Goal: Information Seeking & Learning: Learn about a topic

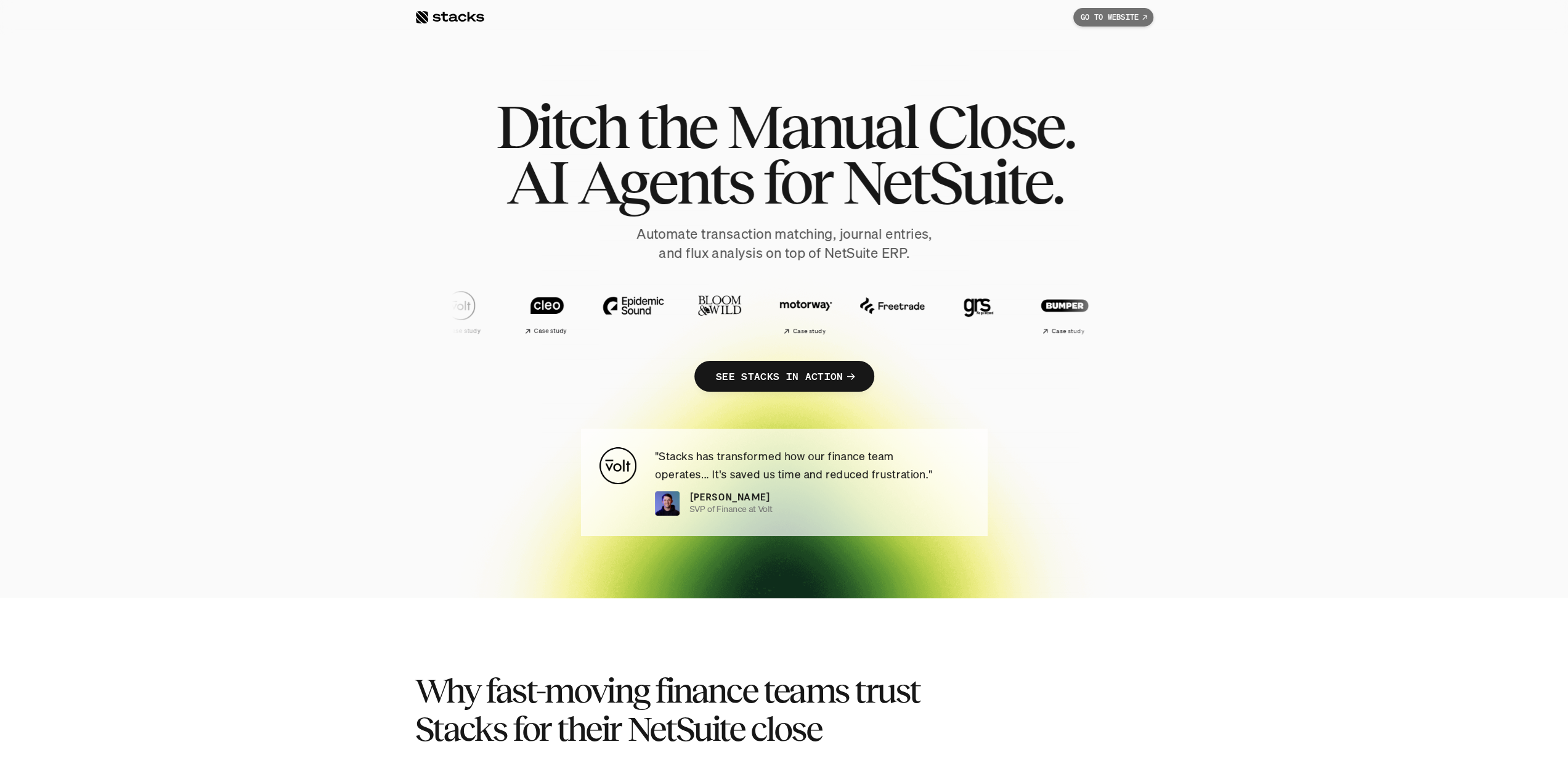
click at [1007, 17] on p "GO TO WEBSITE" at bounding box center [1110, 17] width 58 height 8
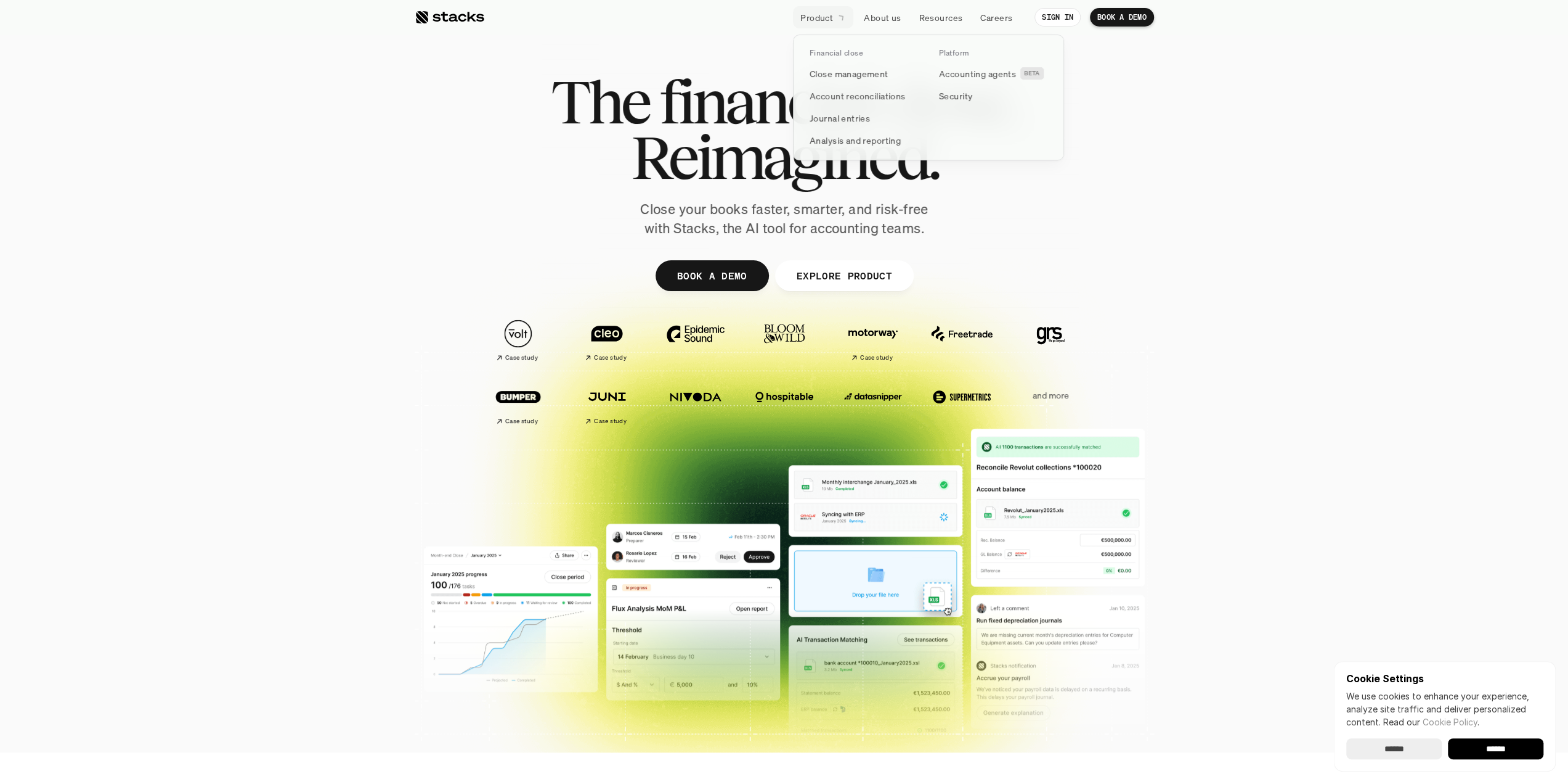
click at [800, 16] on p "Product" at bounding box center [816, 17] width 32 height 13
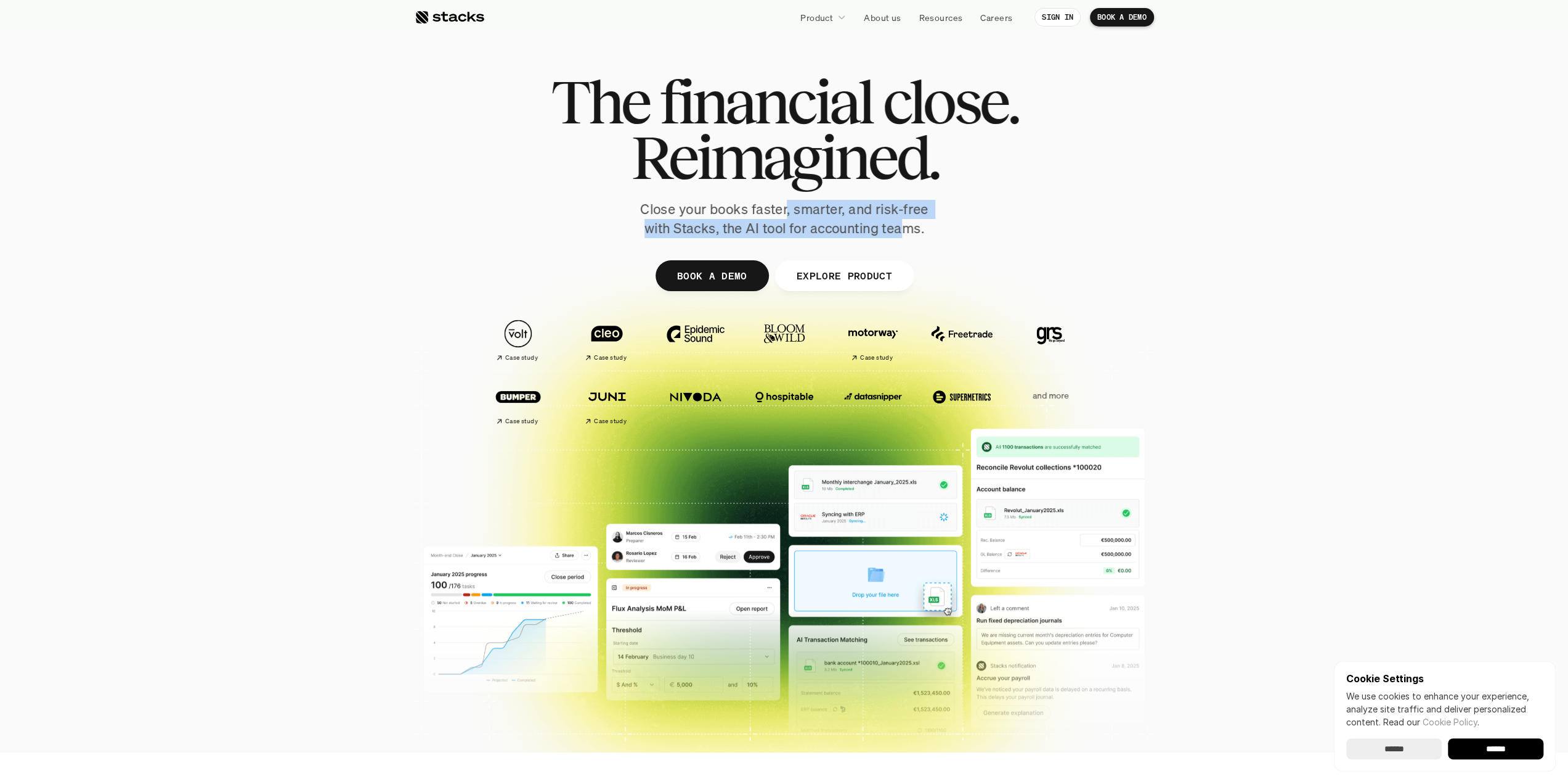
drag, startPoint x: 808, startPoint y: 215, endPoint x: 912, endPoint y: 235, distance: 105.9
click at [909, 235] on p "Close your books faster, smarter, and risk-free with Stacks, the AI tool for ac…" at bounding box center [784, 219] width 308 height 38
click at [933, 235] on p "Close your books faster, smarter, and risk-free with Stacks, the AI tool for ac…" at bounding box center [784, 219] width 308 height 38
click at [474, 23] on div at bounding box center [450, 17] width 70 height 15
click at [459, 16] on div at bounding box center [450, 17] width 70 height 15
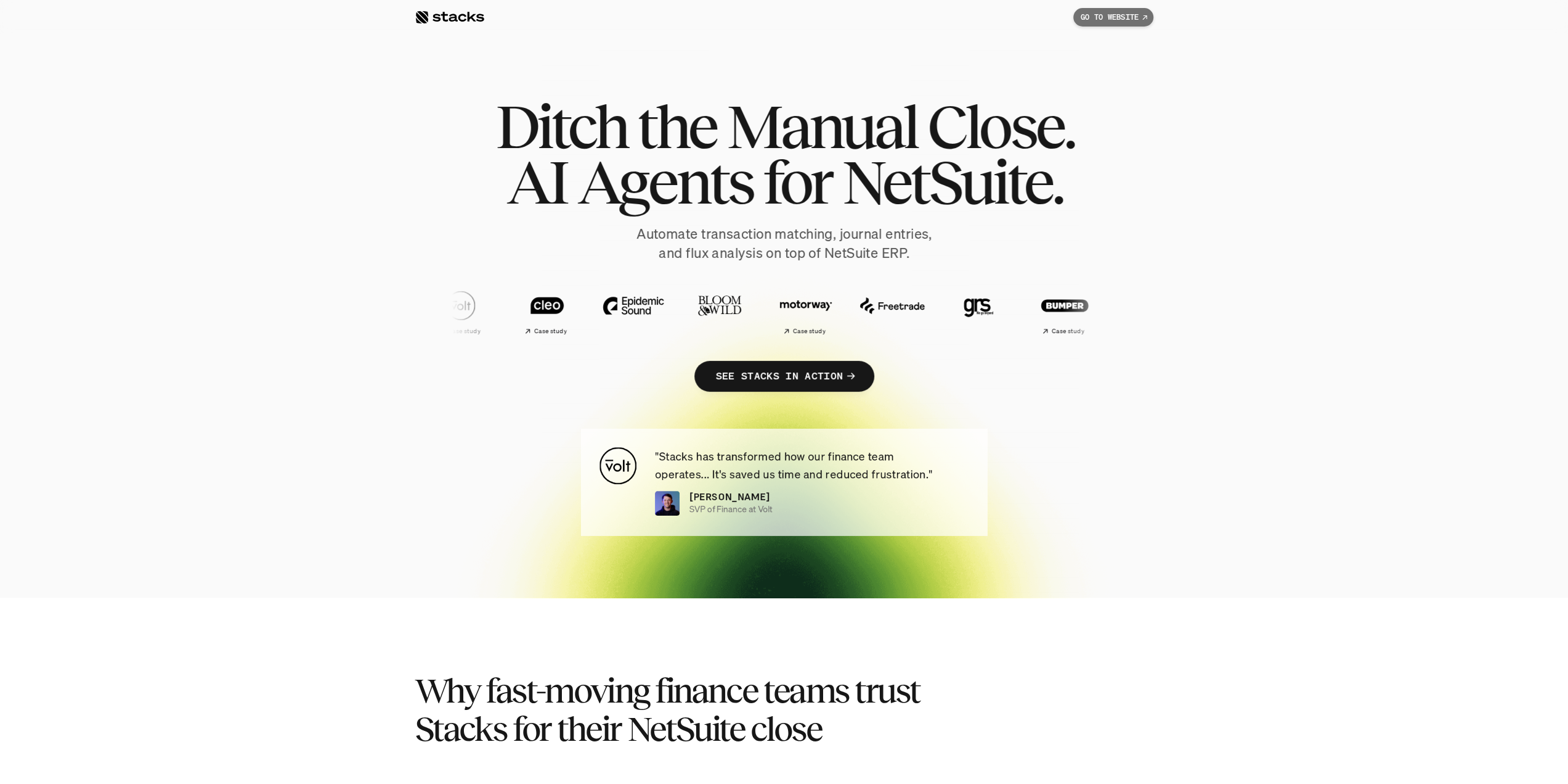
click at [1007, 18] on p "GO TO WEBSITE" at bounding box center [1110, 17] width 58 height 8
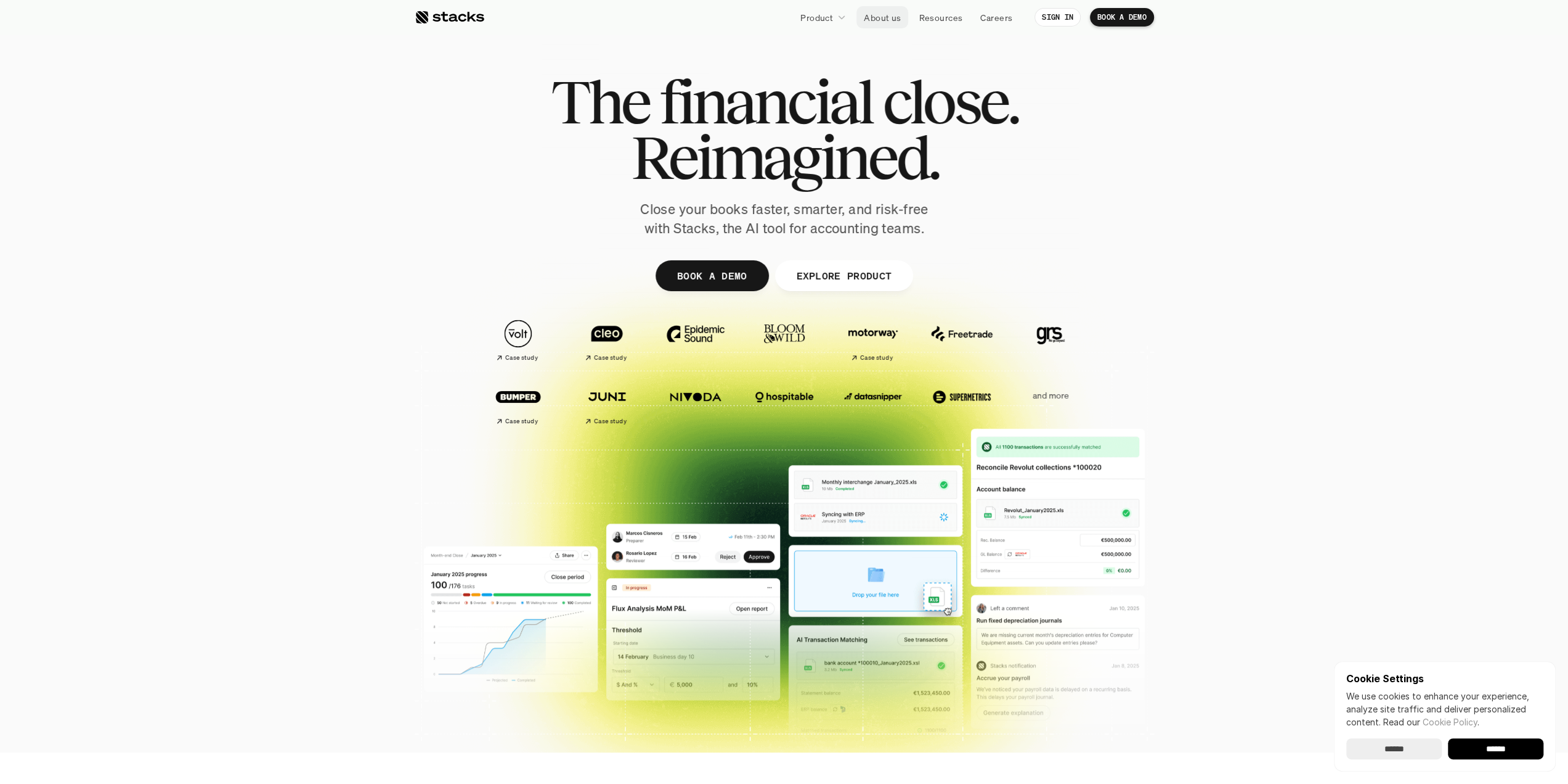
click at [896, 16] on p "About us" at bounding box center [882, 17] width 37 height 13
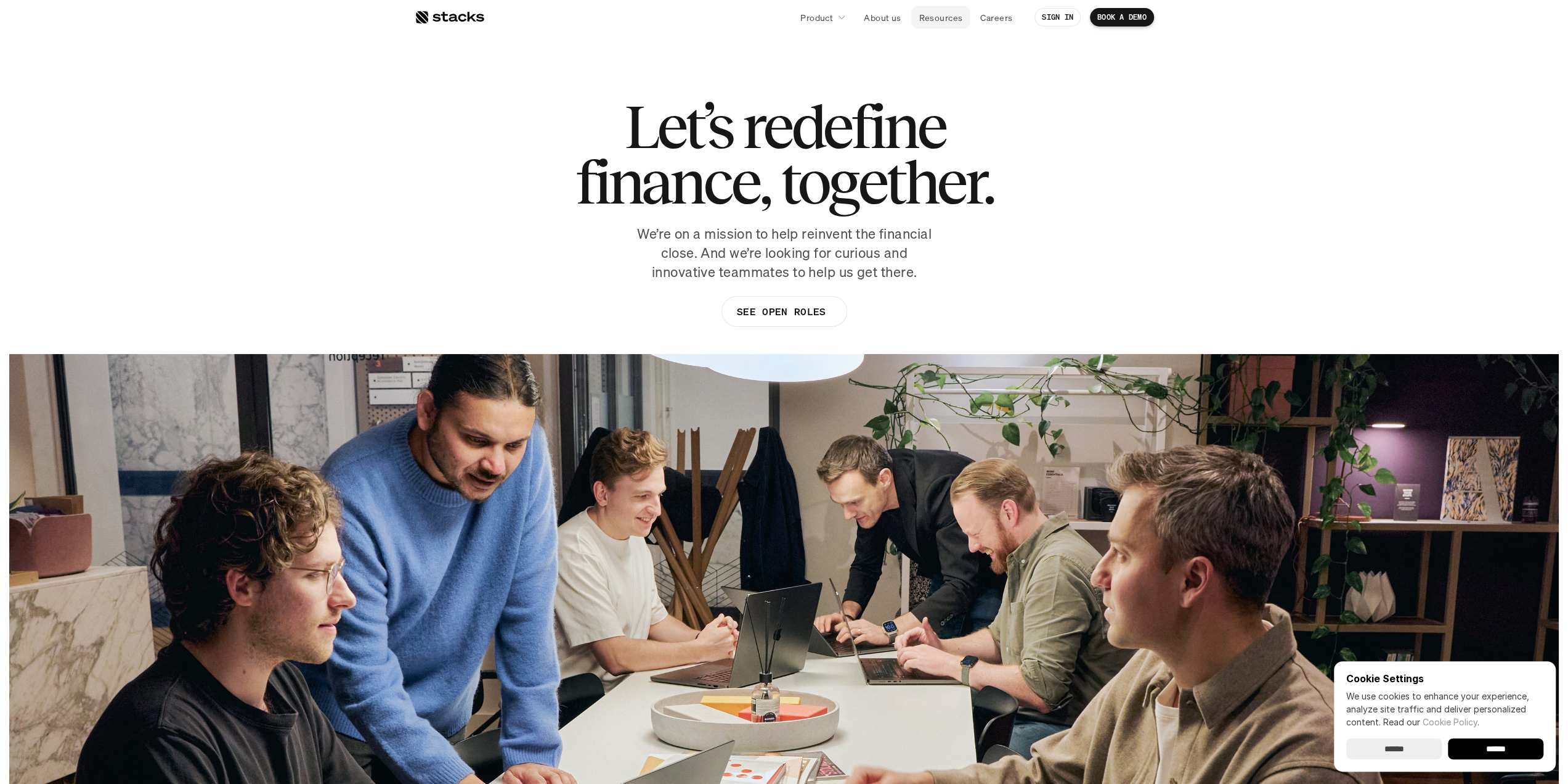
click at [939, 15] on p "Resources" at bounding box center [940, 17] width 44 height 13
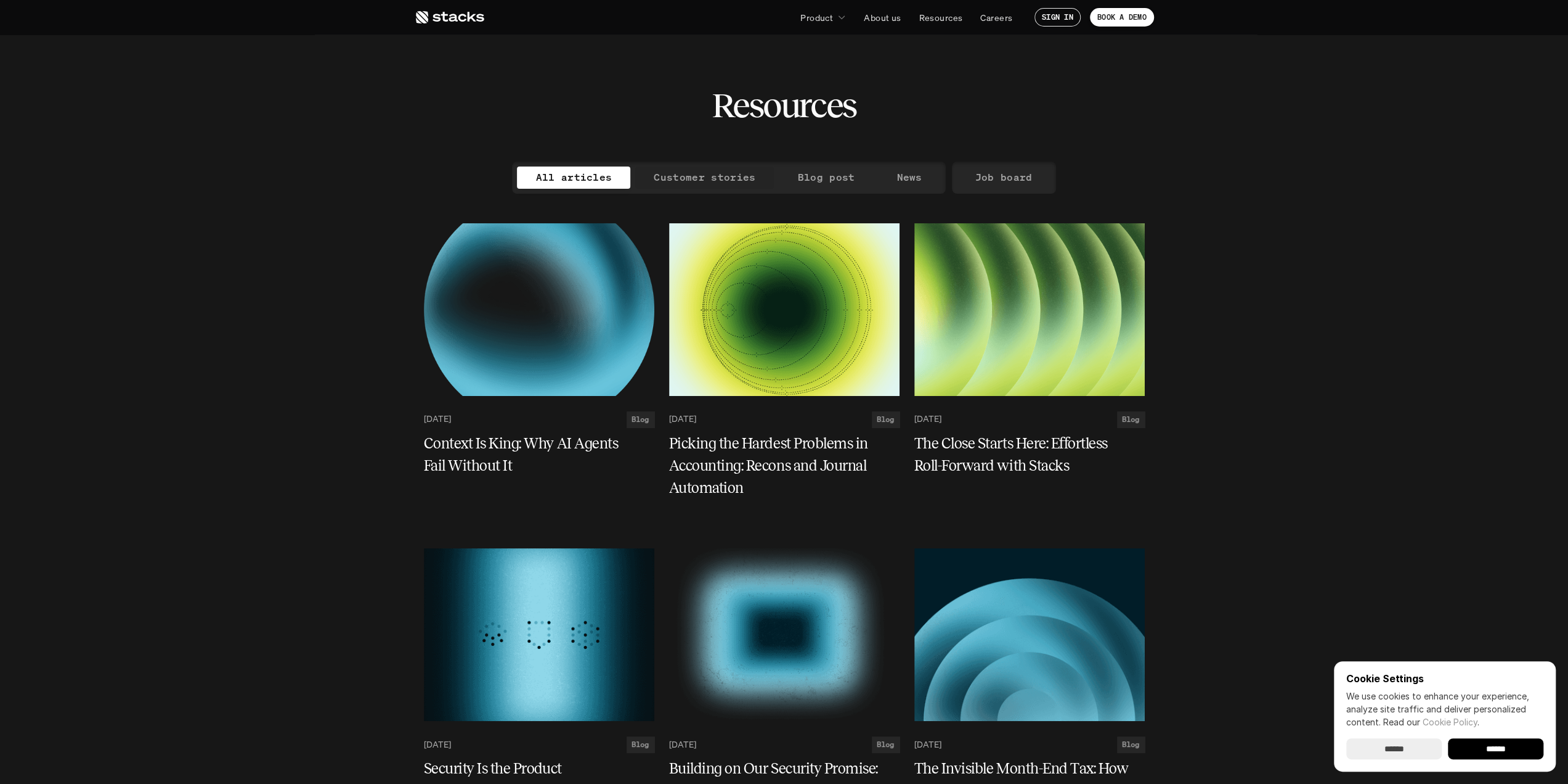
click at [712, 192] on div "All articles Customer stories Blog post News" at bounding box center [728, 177] width 433 height 32
click at [717, 178] on p "Customer stories" at bounding box center [704, 177] width 102 height 18
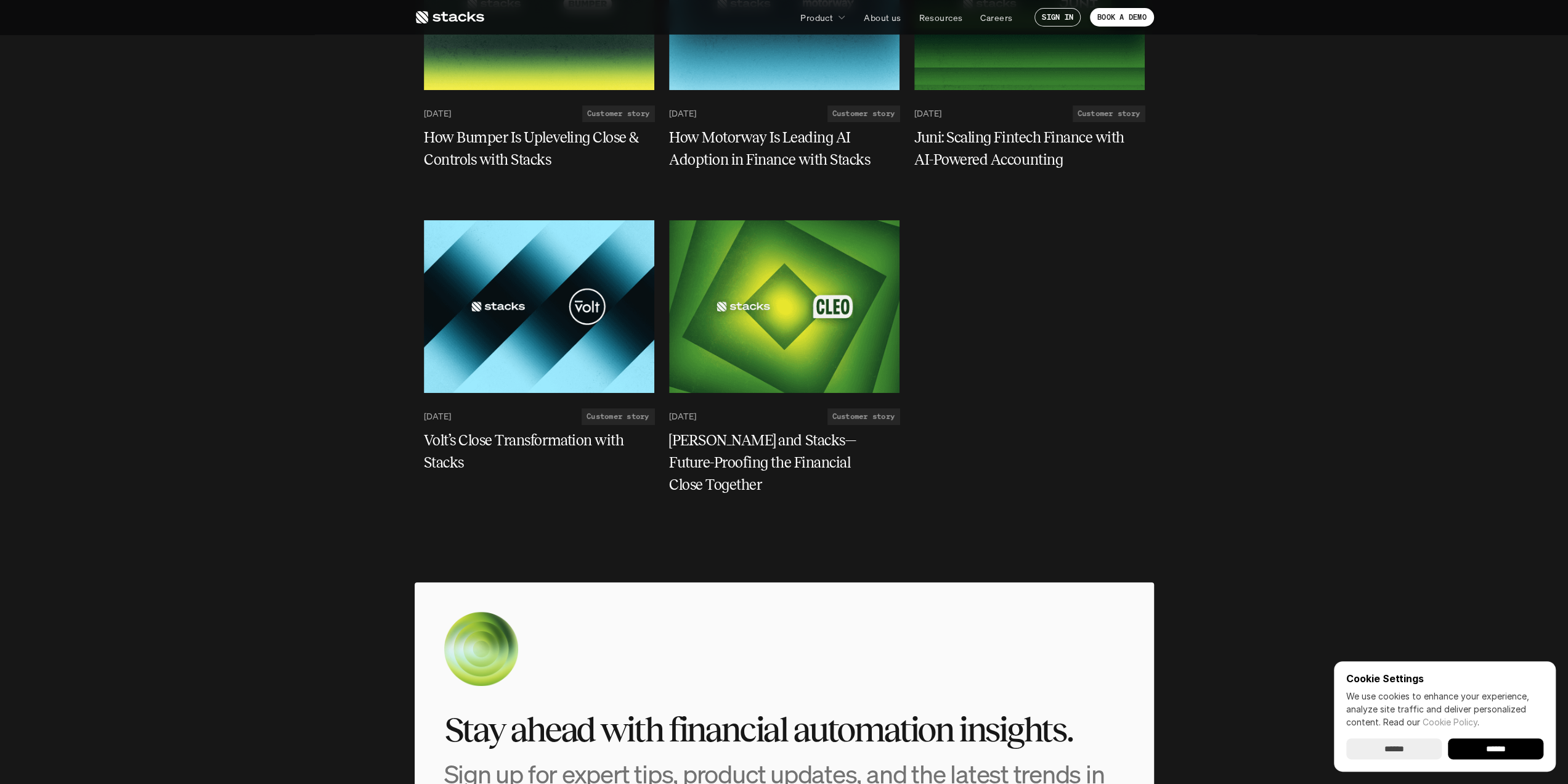
scroll to position [308, 0]
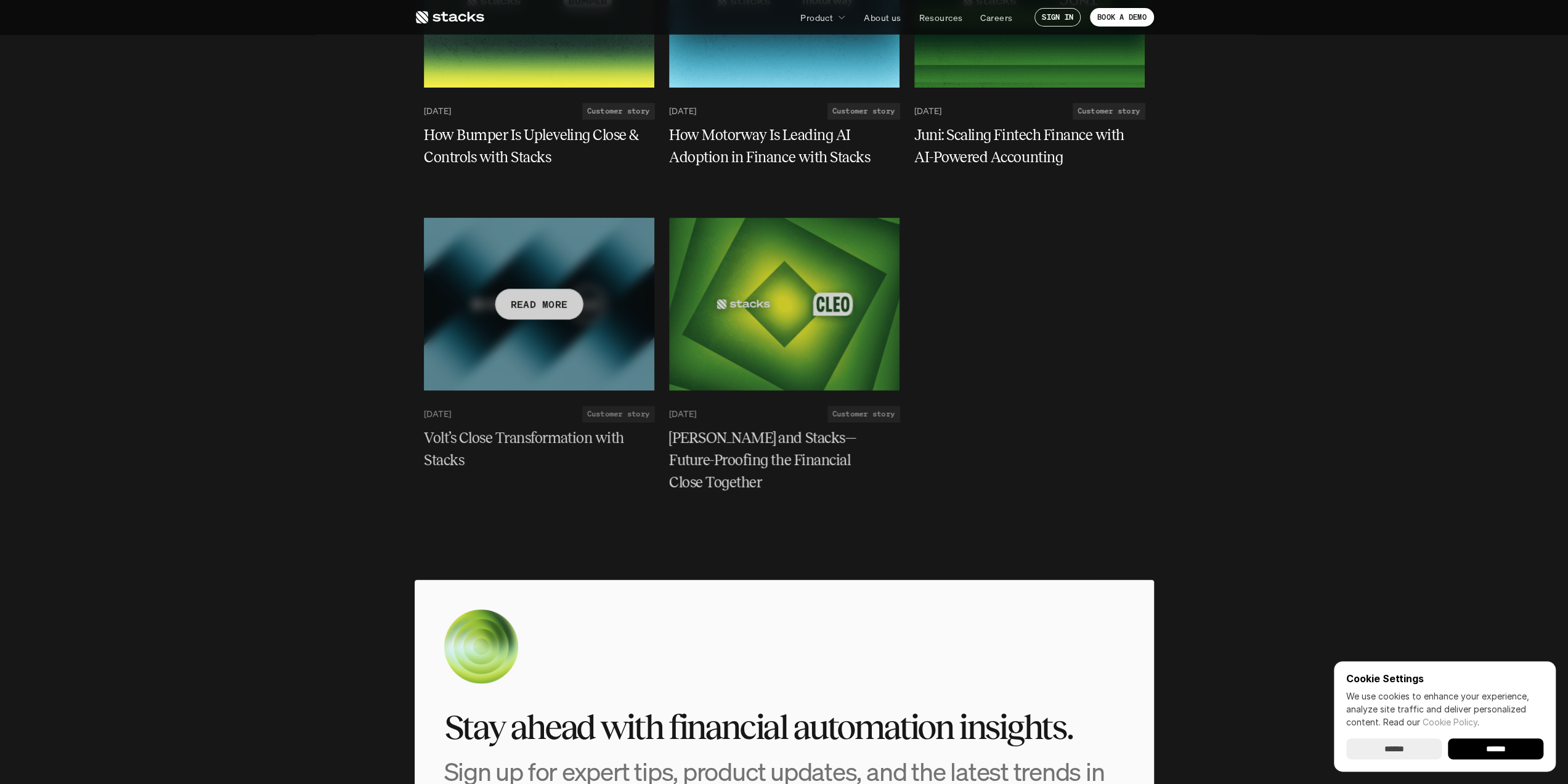
click at [564, 327] on div at bounding box center [539, 304] width 230 height 172
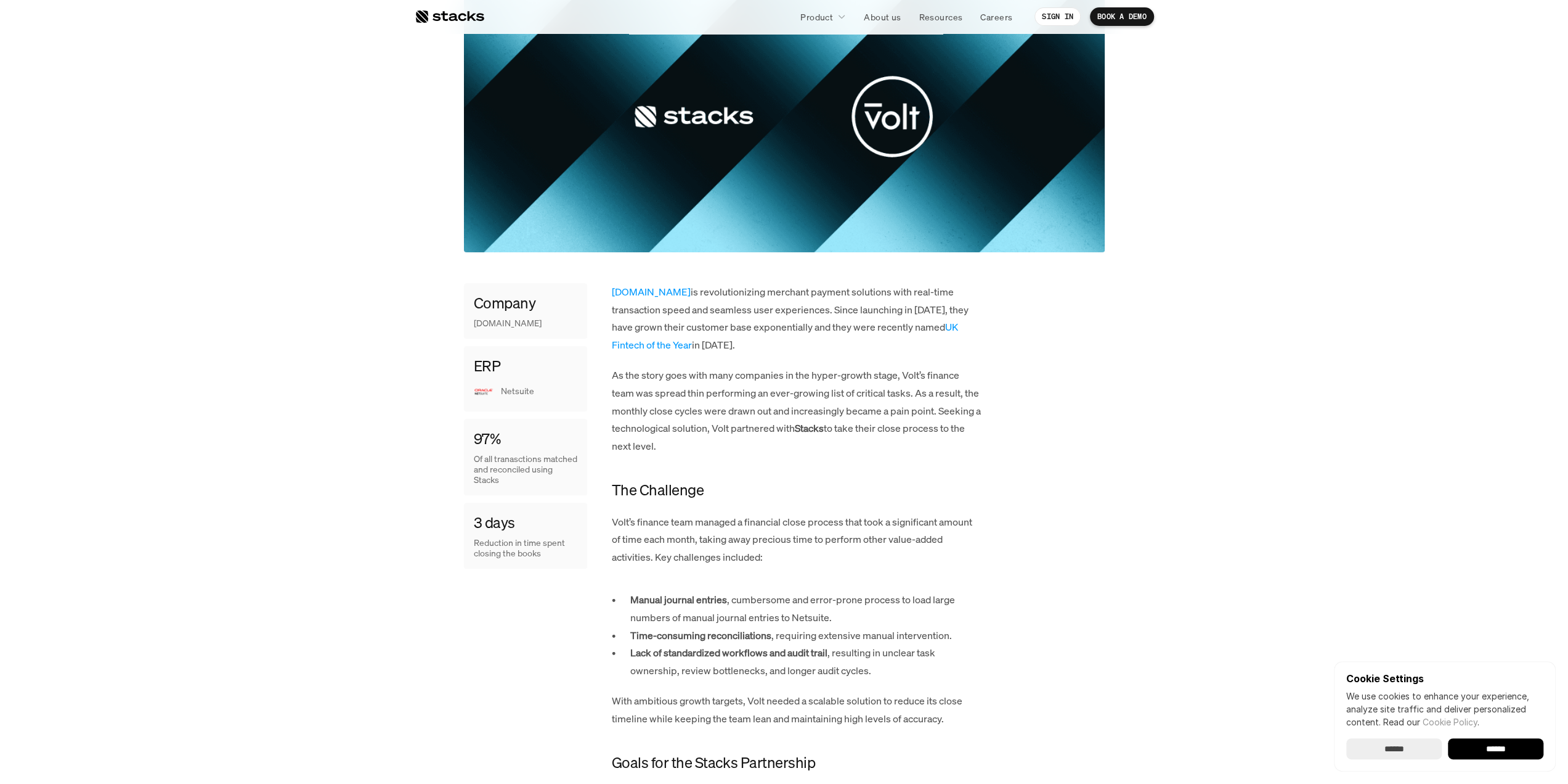
scroll to position [308, 0]
drag, startPoint x: 530, startPoint y: 477, endPoint x: 550, endPoint y: 484, distance: 21.2
click at [543, 485] on div "97% Of all tranasctions matched and reconciled using Stacks" at bounding box center [525, 456] width 123 height 76
click at [550, 484] on div "97% Of all tranasctions matched and reconciled using Stacks" at bounding box center [525, 456] width 123 height 76
drag, startPoint x: 533, startPoint y: 540, endPoint x: 555, endPoint y: 552, distance: 25.1
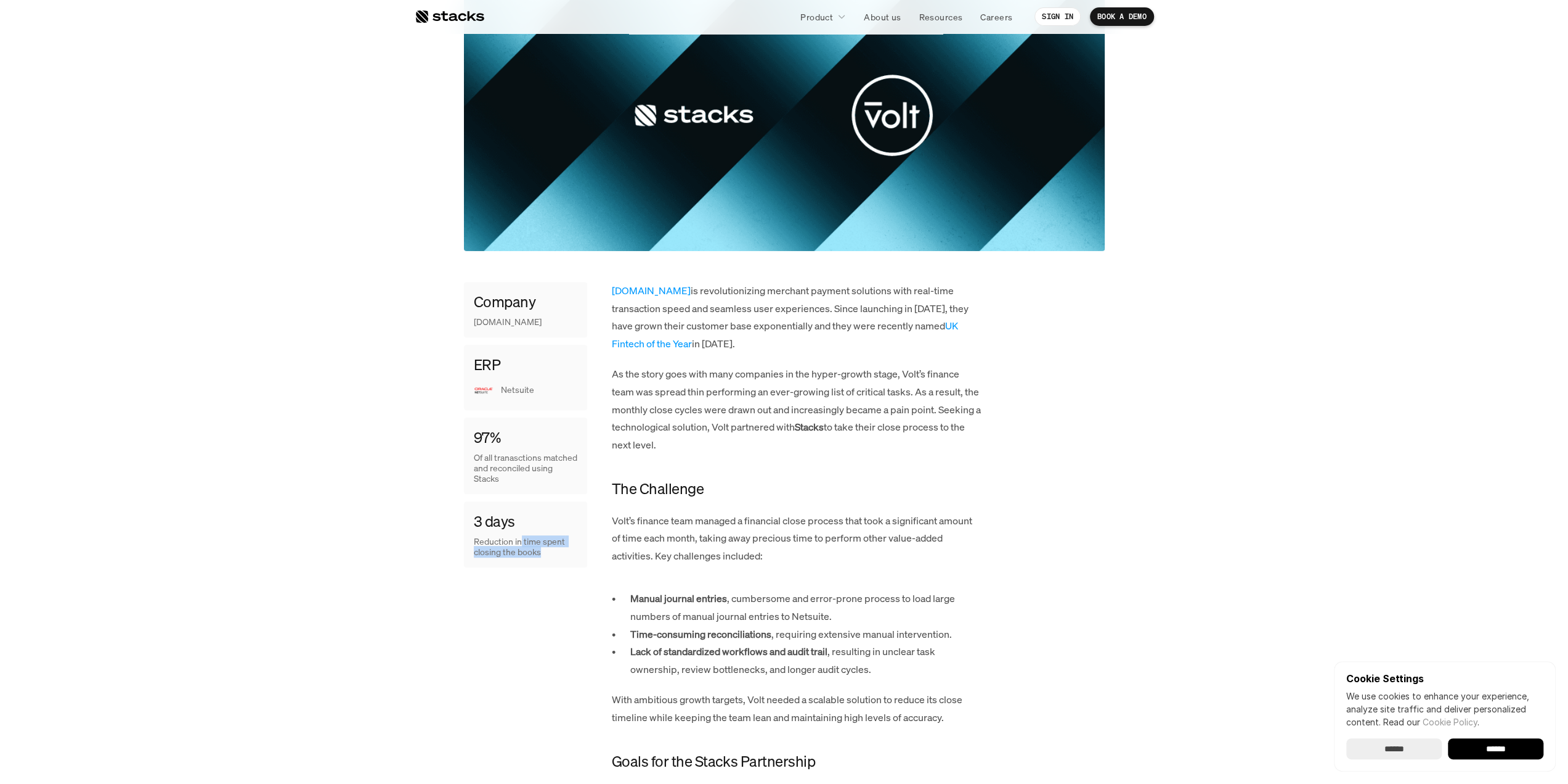
click at [552, 550] on p "Reduction in time spent closing the books" at bounding box center [525, 546] width 104 height 21
click at [565, 557] on p "Reduction in time spent closing the books" at bounding box center [525, 546] width 104 height 21
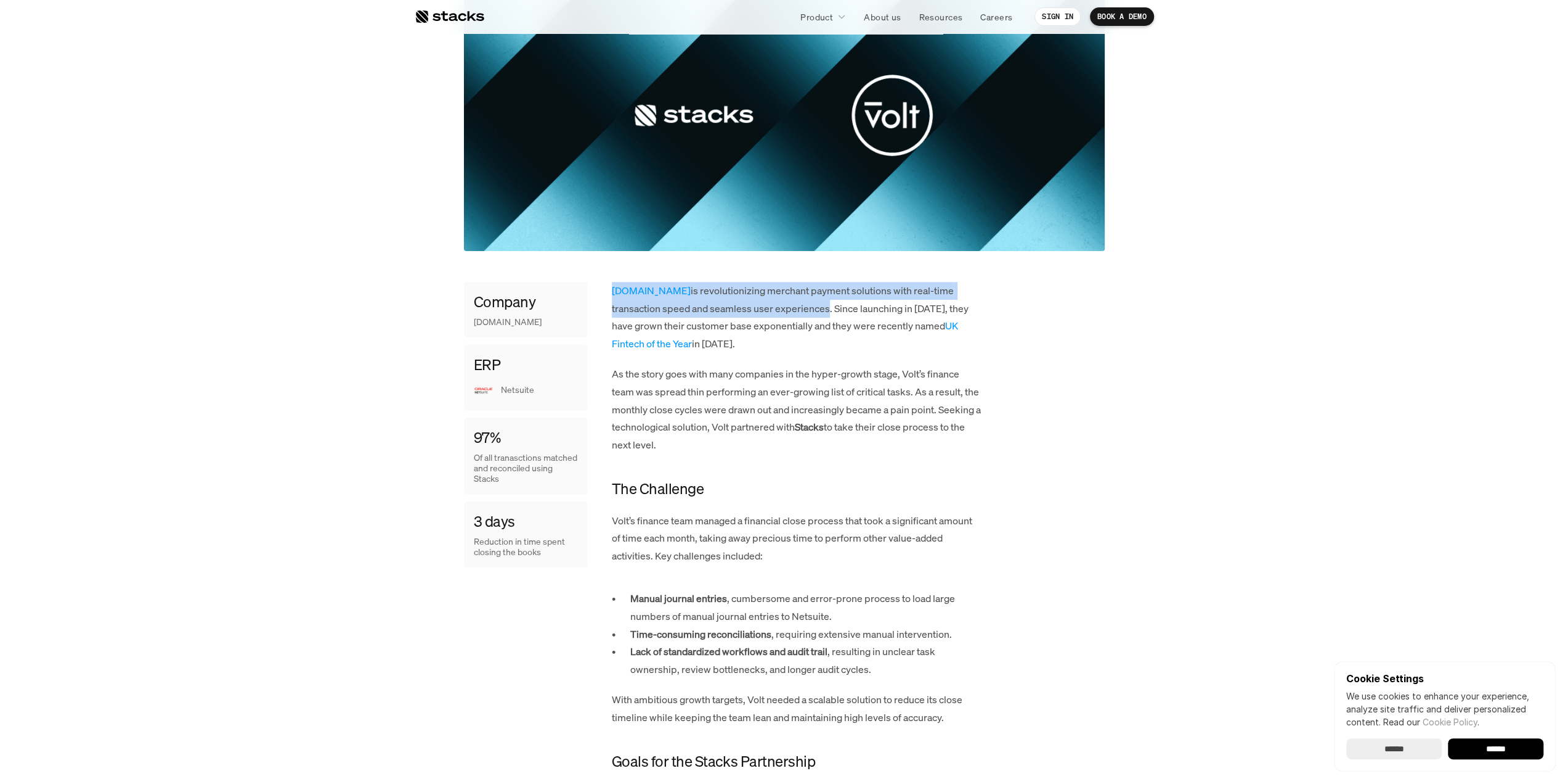
drag, startPoint x: 627, startPoint y: 290, endPoint x: 771, endPoint y: 310, distance: 145.4
click at [675, 302] on p "Volt.io is revolutionizing merchant payment solutions with real-time transactio…" at bounding box center [797, 317] width 369 height 71
click at [629, 288] on link "[DOMAIN_NAME]" at bounding box center [651, 290] width 79 height 13
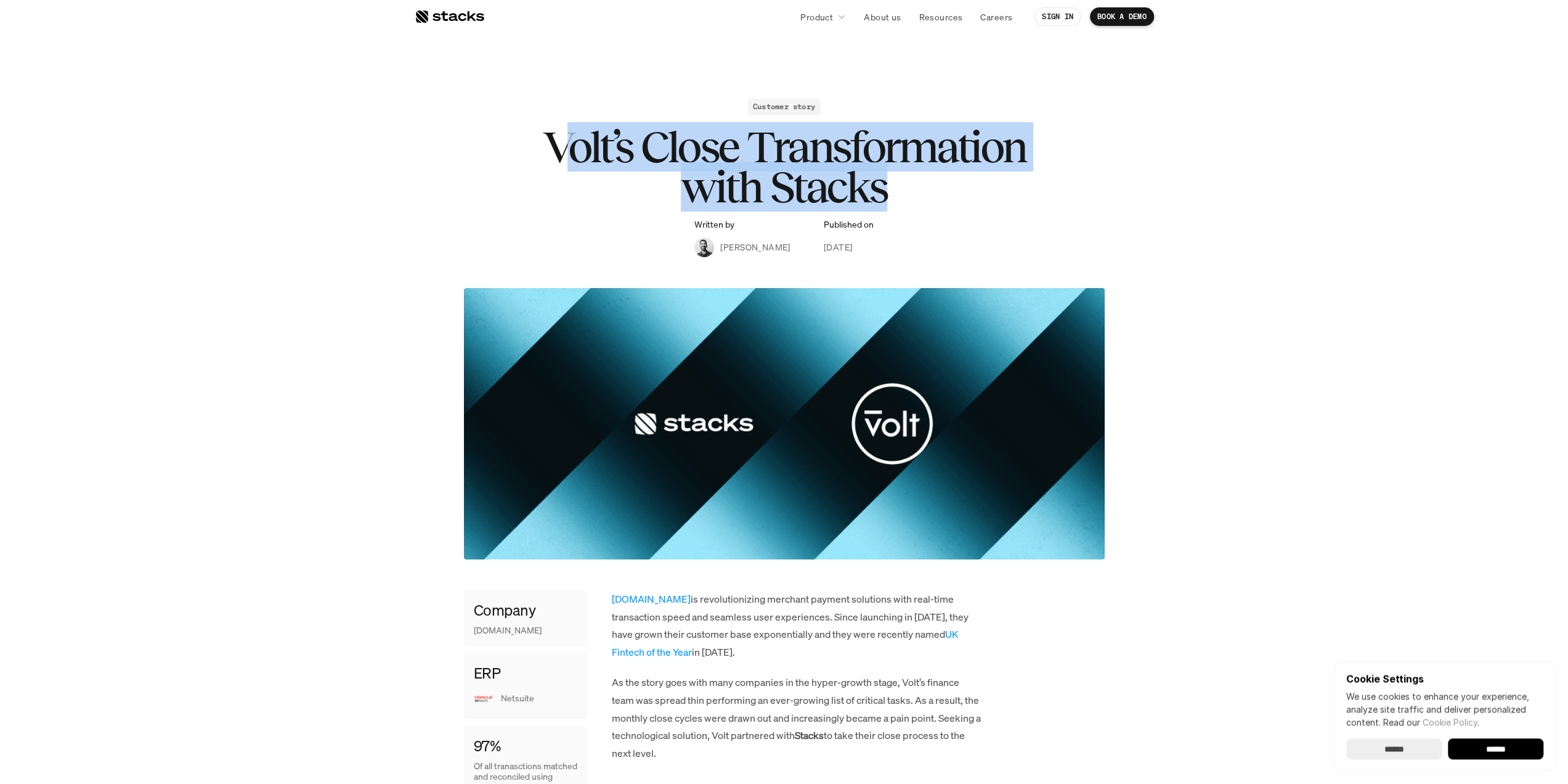
drag, startPoint x: 557, startPoint y: 148, endPoint x: 962, endPoint y: 198, distance: 408.1
click at [962, 198] on h1 "Volt’s Close Transformation with Stacks" at bounding box center [784, 167] width 493 height 80
click at [929, 196] on h1 "Volt’s Close Transformation with Stacks" at bounding box center [784, 167] width 493 height 80
drag, startPoint x: 917, startPoint y: 196, endPoint x: 547, endPoint y: 146, distance: 373.4
click at [547, 146] on h1 "Volt’s Close Transformation with Stacks" at bounding box center [784, 167] width 493 height 80
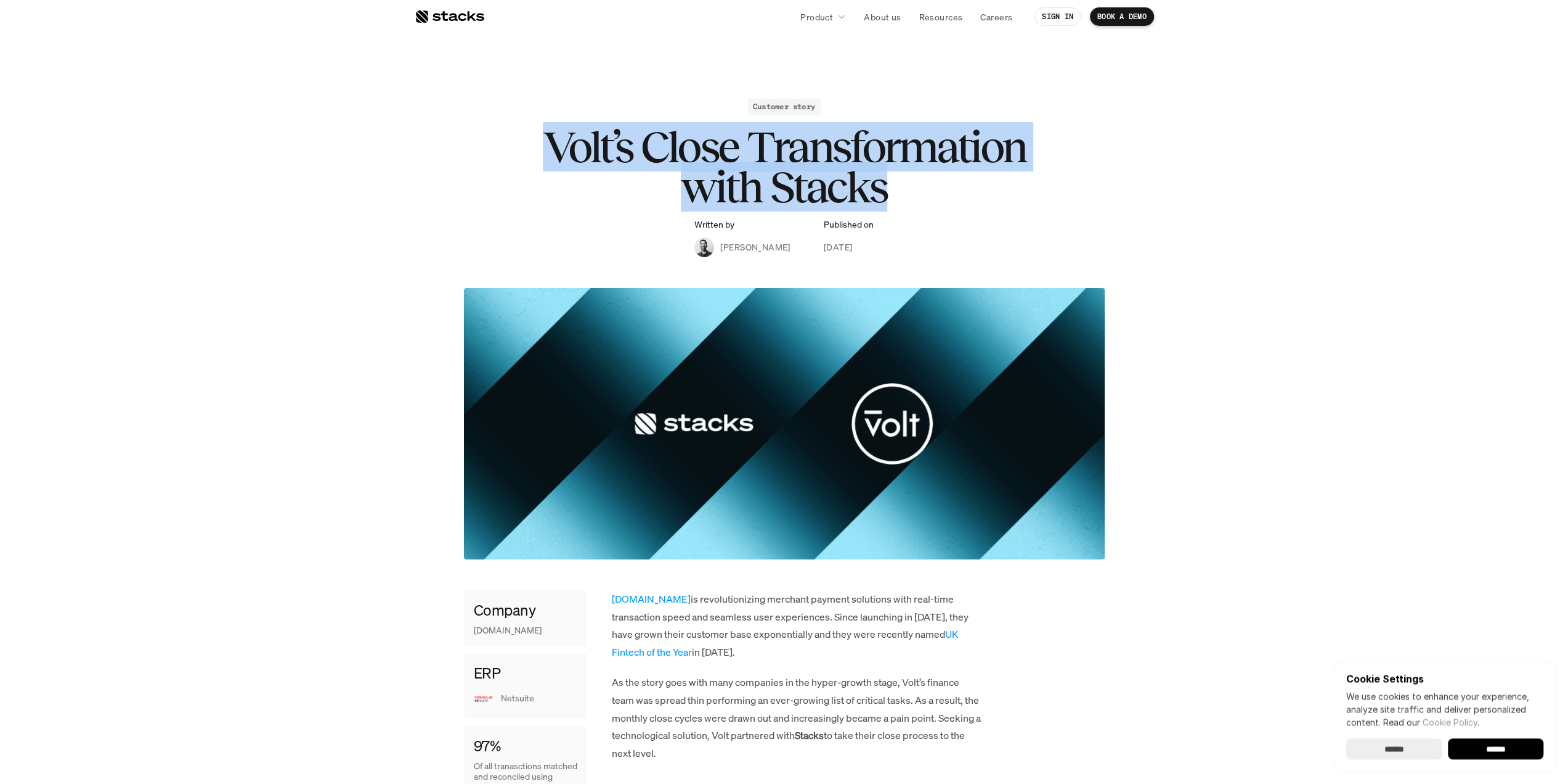
click at [821, 186] on h1 "Volt’s Close Transformation with Stacks" at bounding box center [784, 167] width 493 height 80
drag, startPoint x: 889, startPoint y: 190, endPoint x: 540, endPoint y: 146, distance: 351.8
click at [540, 146] on h1 "Volt’s Close Transformation with Stacks" at bounding box center [784, 167] width 493 height 80
drag, startPoint x: 548, startPoint y: 146, endPoint x: 948, endPoint y: 199, distance: 403.5
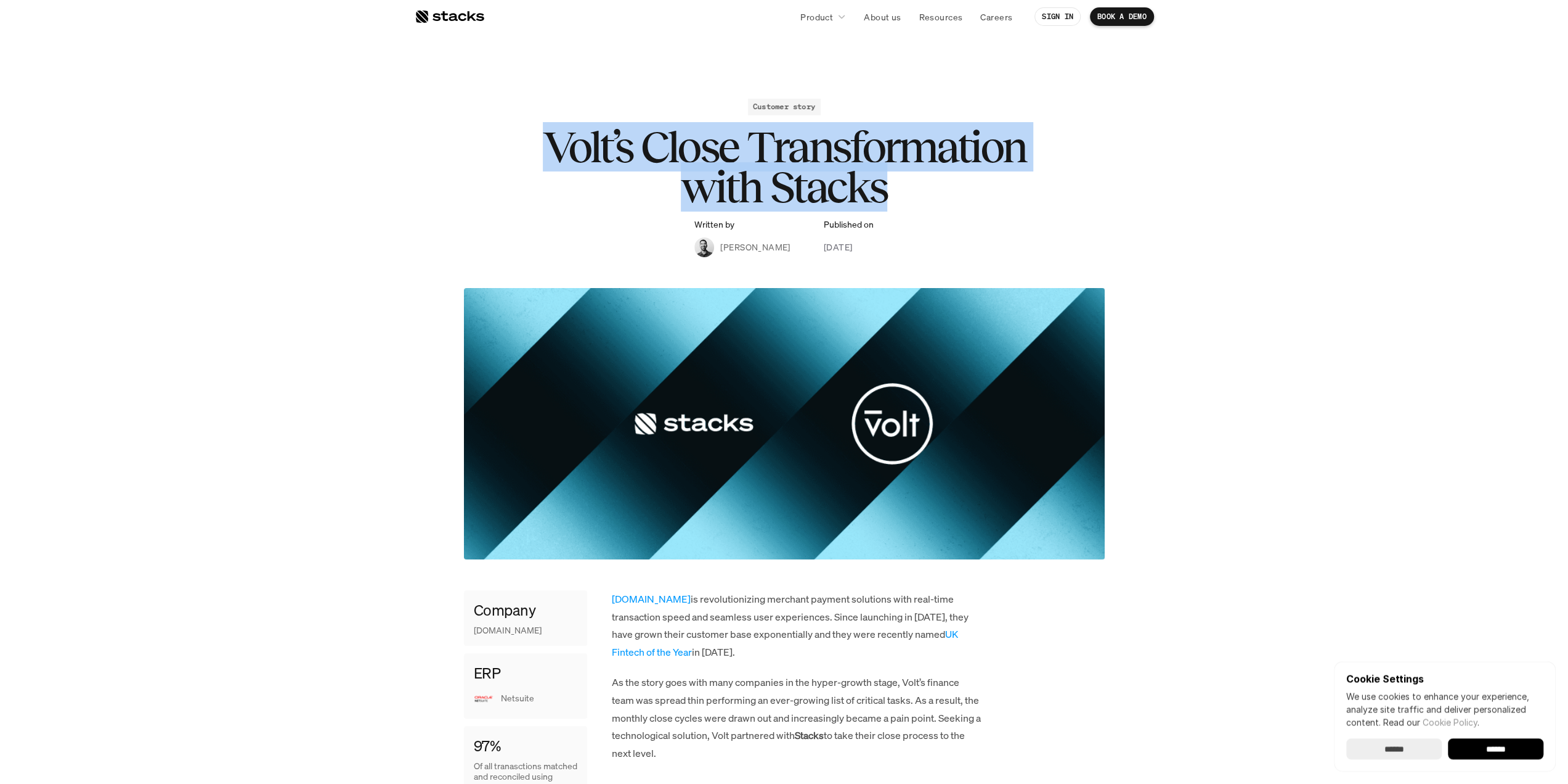
click at [947, 199] on h1 "Volt’s Close Transformation with Stacks" at bounding box center [784, 167] width 493 height 80
click at [949, 199] on h1 "Volt’s Close Transformation with Stacks" at bounding box center [784, 167] width 493 height 80
click at [948, 198] on h1 "Volt’s Close Transformation with Stacks" at bounding box center [784, 167] width 493 height 80
